Goal: Transaction & Acquisition: Purchase product/service

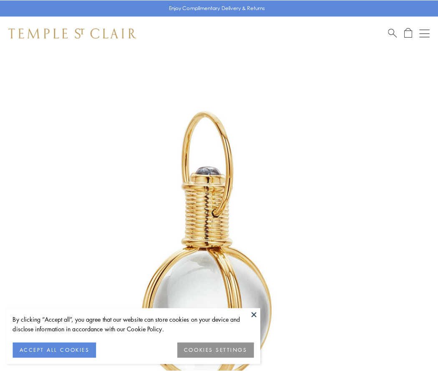
scroll to position [218, 0]
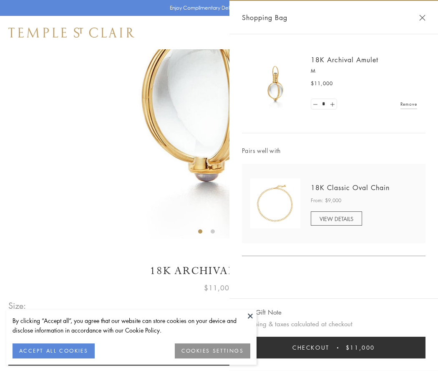
click at [334, 347] on button "Checkout $11,000" at bounding box center [334, 347] width 184 height 22
